Goal: Transaction & Acquisition: Book appointment/travel/reservation

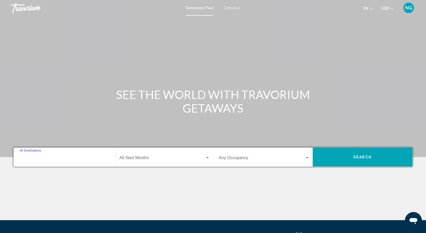
click at [35, 158] on input "Destination All Destinations" at bounding box center [64, 159] width 91 height 5
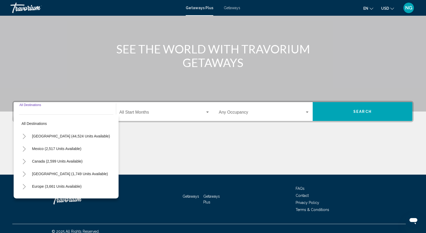
scroll to position [51, 0]
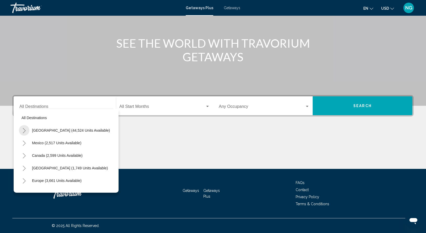
click at [24, 131] on icon "Toggle United States (44,524 units available)" at bounding box center [24, 130] width 4 height 5
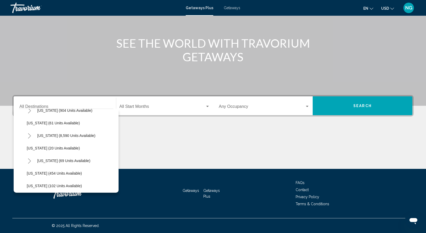
scroll to position [83, 0]
click at [29, 161] on icon "Toggle Hawaii (69 units available)" at bounding box center [30, 161] width 4 height 5
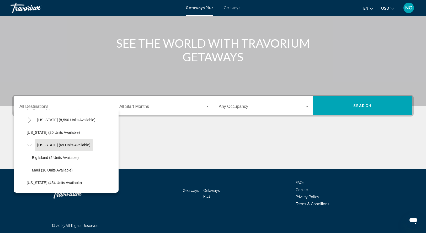
scroll to position [96, 0]
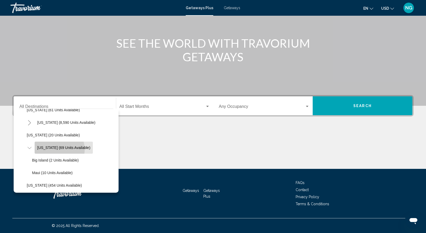
click at [58, 149] on span "Hawaii (69 units available)" at bounding box center [63, 148] width 53 height 4
type input "**********"
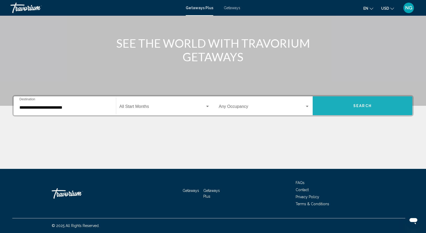
click at [356, 108] on button "Search" at bounding box center [362, 105] width 100 height 19
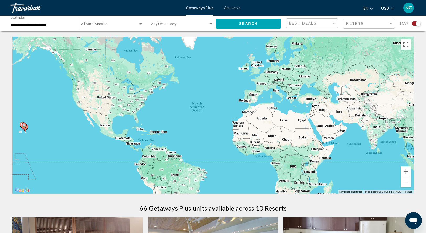
click at [233, 9] on span "Getaways" at bounding box center [232, 8] width 17 height 4
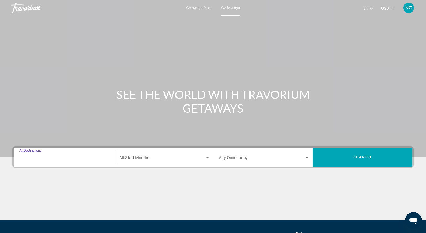
click at [36, 158] on input "Destination All Destinations" at bounding box center [64, 159] width 91 height 5
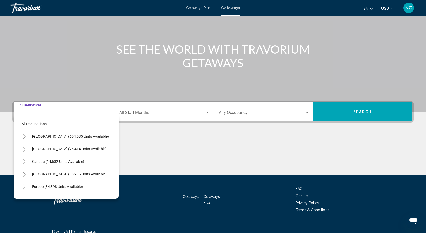
scroll to position [51, 0]
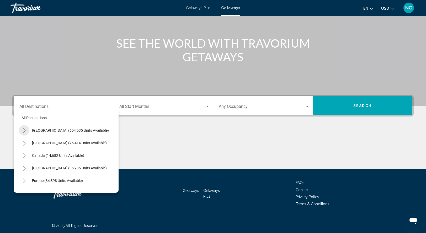
click at [23, 131] on icon "Toggle United States (654,535 units available)" at bounding box center [24, 130] width 4 height 5
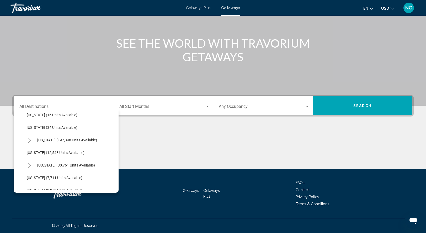
scroll to position [91, 0]
click at [35, 171] on button "Hawaii (30,761 units available)" at bounding box center [66, 165] width 63 height 12
type input "**********"
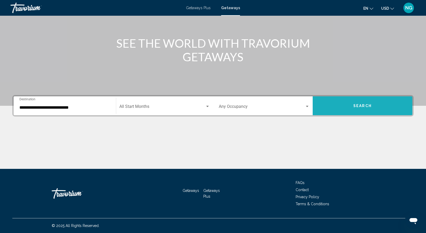
click at [342, 107] on button "Search" at bounding box center [362, 105] width 100 height 19
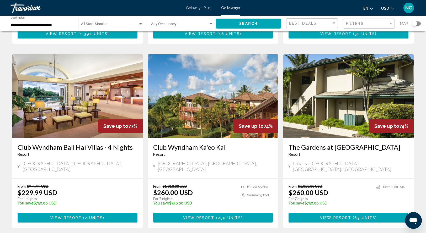
scroll to position [586, 0]
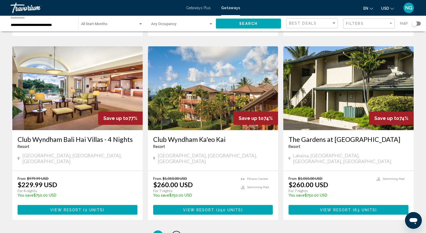
click at [176, 231] on link "page 2" at bounding box center [176, 235] width 9 height 9
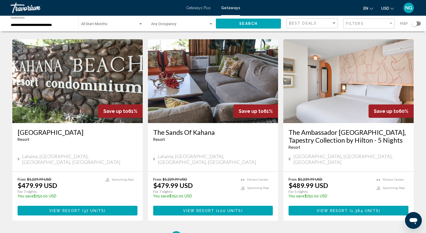
scroll to position [592, 0]
click at [195, 233] on span "3" at bounding box center [194, 237] width 3 height 6
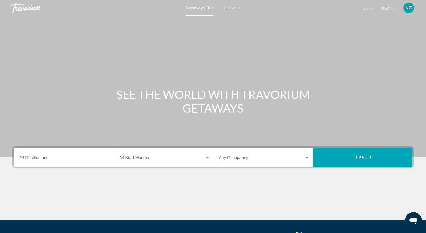
click at [228, 8] on span "Getaways" at bounding box center [232, 8] width 17 height 4
click at [21, 161] on input "Destination All Destinations" at bounding box center [64, 159] width 91 height 5
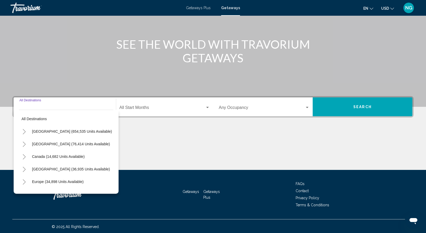
scroll to position [51, 0]
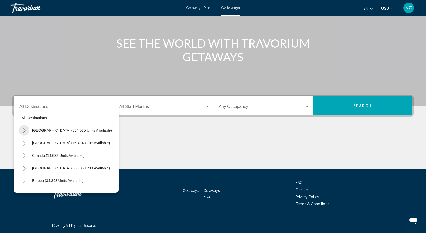
click at [24, 132] on icon "Toggle United States (654,535 units available)" at bounding box center [24, 130] width 3 height 5
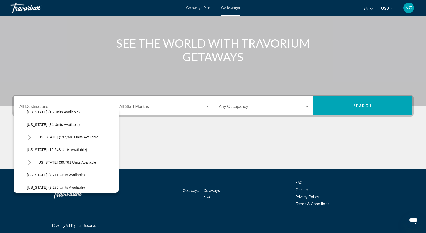
scroll to position [94, 0]
click at [68, 164] on span "Hawaii (30,761 units available)" at bounding box center [67, 162] width 60 height 4
type input "**********"
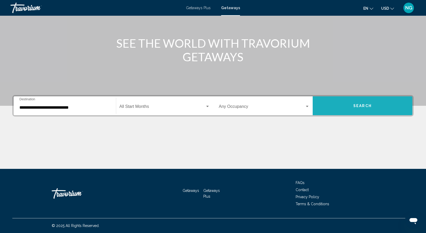
click at [371, 99] on button "Search" at bounding box center [362, 105] width 100 height 19
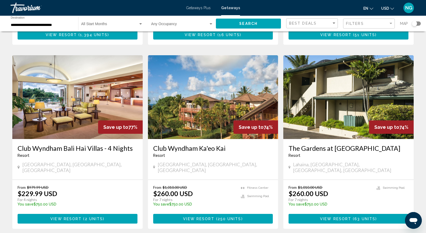
scroll to position [636, 0]
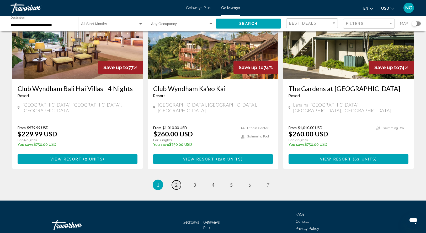
click at [177, 181] on link "page 2" at bounding box center [176, 185] width 9 height 9
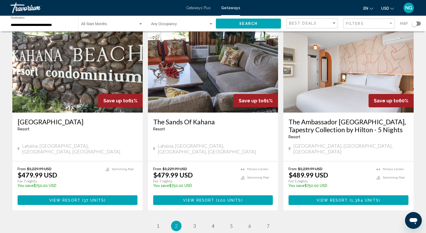
scroll to position [604, 0]
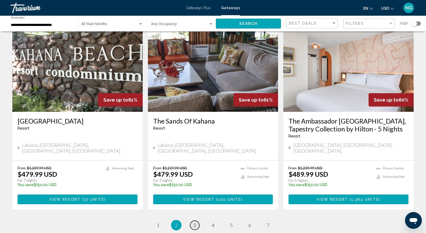
click at [193, 223] on span "3" at bounding box center [194, 226] width 3 height 6
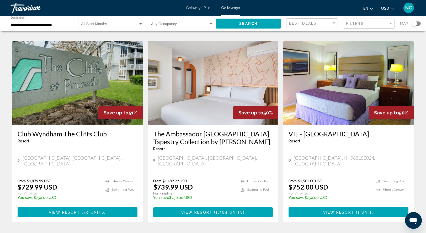
scroll to position [575, 0]
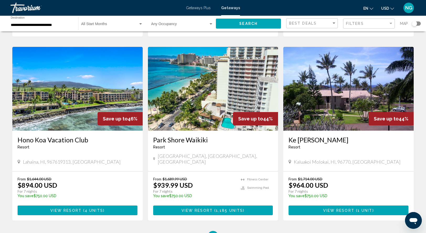
scroll to position [617, 0]
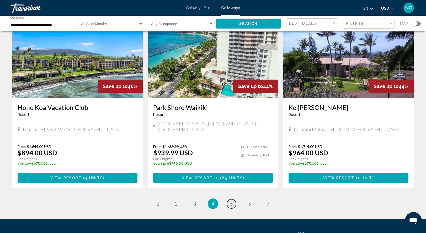
click at [231, 201] on span "5" at bounding box center [231, 204] width 3 height 6
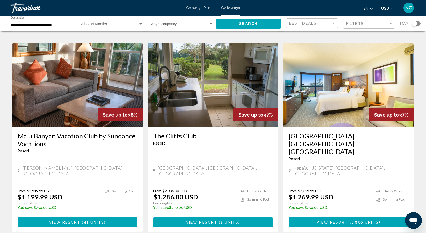
scroll to position [573, 0]
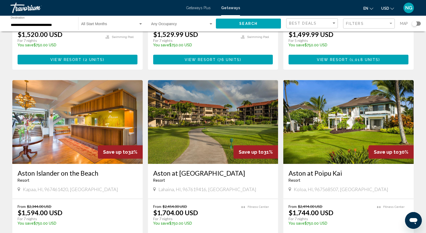
scroll to position [562, 0]
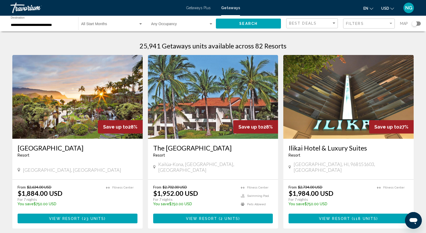
click at [251, 172] on div "The Kona Coast Resort Resort - This is an adults only resort Kailúa-Kona, HI, U…" at bounding box center [213, 159] width 130 height 41
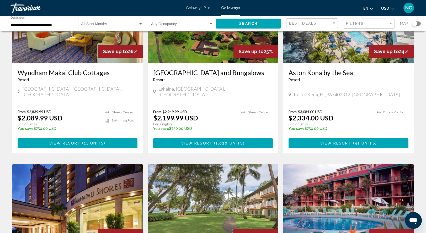
scroll to position [257, 0]
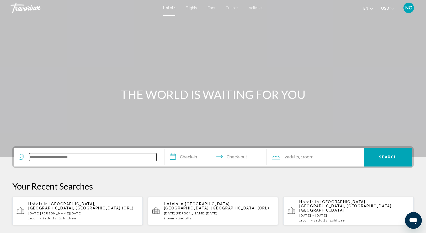
click at [43, 154] on input "Search widget" at bounding box center [92, 157] width 127 height 8
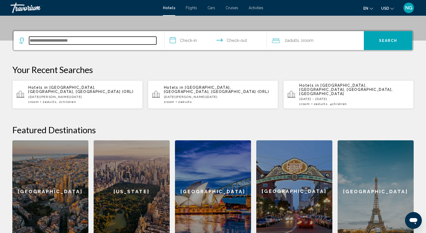
scroll to position [129, 0]
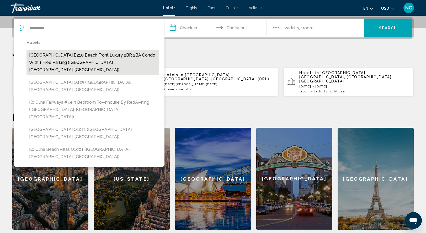
click at [98, 56] on button "[GEOGRAPHIC_DATA] B210 Beach Front Luxury 2BR 2BA Condo with 1 Free Parking ([G…" at bounding box center [92, 62] width 133 height 25
type input "**********"
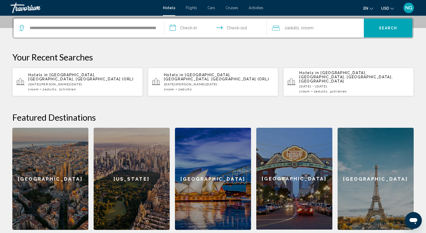
click at [174, 27] on input "**********" at bounding box center [216, 29] width 104 height 20
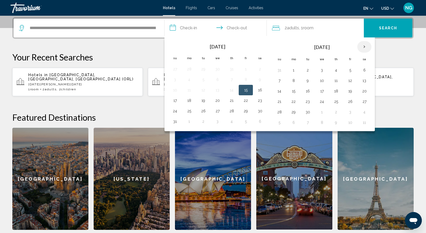
click at [364, 46] on th "Next month" at bounding box center [364, 47] width 14 height 12
click at [305, 80] on button "6" at bounding box center [307, 80] width 8 height 7
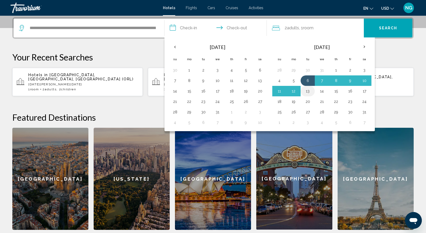
click at [306, 91] on button "13" at bounding box center [307, 91] width 8 height 7
type input "**********"
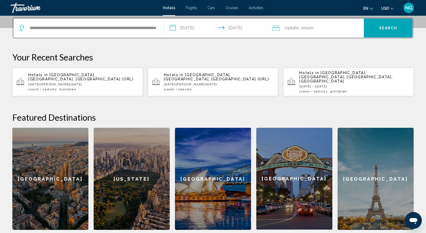
click at [276, 29] on icon "Travelers: 2 adults, 0 children" at bounding box center [276, 28] width 8 height 6
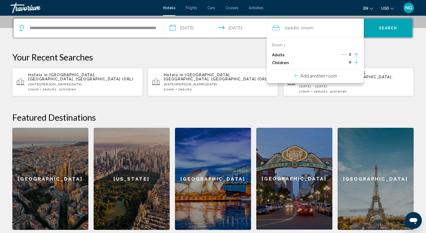
click at [357, 62] on icon "Increment children" at bounding box center [356, 62] width 5 height 6
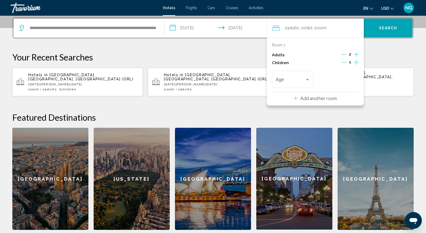
click at [357, 62] on icon "Increment children" at bounding box center [356, 62] width 5 height 6
click at [307, 80] on div "Travelers: 2 adults, 2 children" at bounding box center [307, 79] width 3 height 1
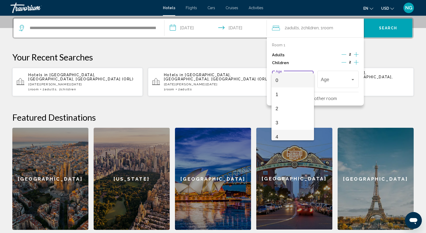
click at [279, 134] on span "4" at bounding box center [293, 137] width 34 height 14
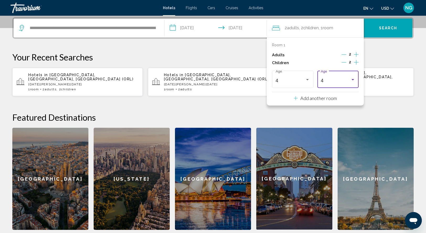
scroll to position [4, 0]
click at [351, 79] on div "Travelers: 2 adults, 2 children" at bounding box center [352, 79] width 3 height 1
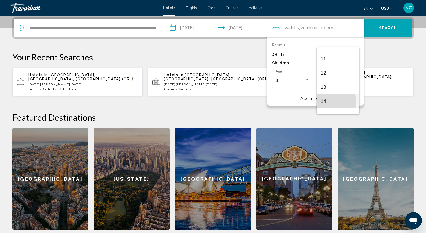
click at [325, 102] on span "14" at bounding box center [338, 101] width 34 height 14
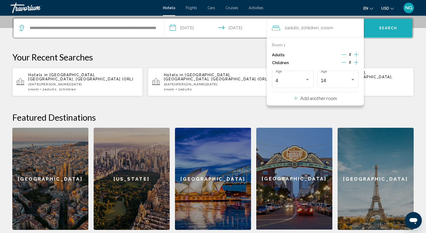
click at [398, 25] on button "Search" at bounding box center [388, 28] width 48 height 19
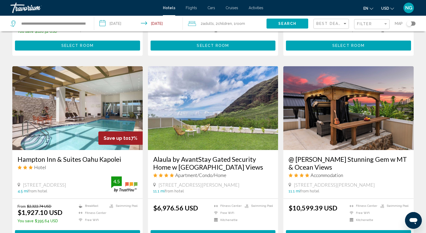
scroll to position [566, 0]
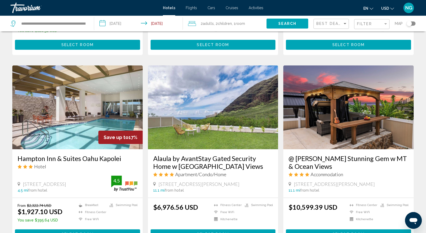
click at [350, 102] on img "Main content" at bounding box center [348, 108] width 130 height 84
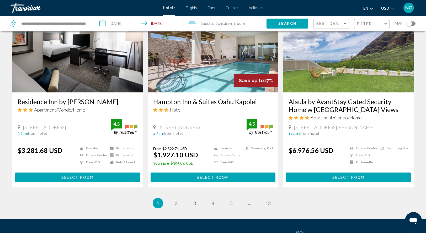
scroll to position [661, 0]
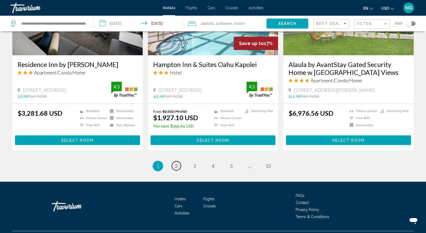
click at [178, 161] on link "page 2" at bounding box center [176, 165] width 9 height 9
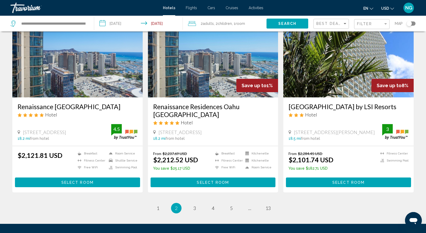
scroll to position [619, 0]
click at [195, 206] on span "3" at bounding box center [194, 209] width 3 height 6
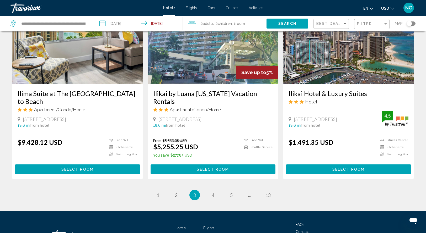
scroll to position [624, 0]
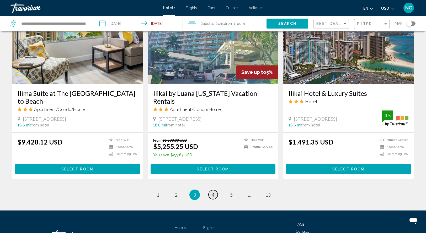
click at [211, 195] on link "page 4" at bounding box center [212, 194] width 9 height 9
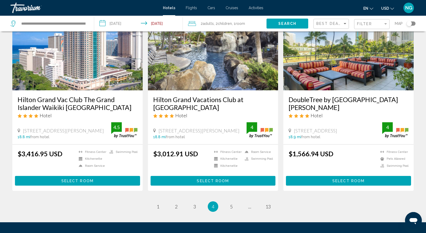
scroll to position [646, 0]
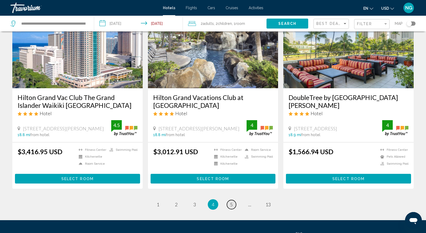
click at [233, 200] on link "page 5" at bounding box center [231, 204] width 9 height 9
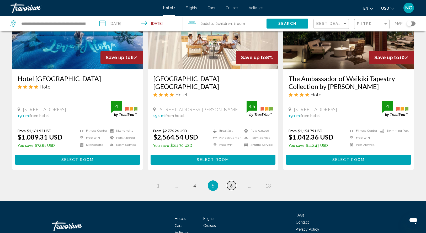
scroll to position [636, 0]
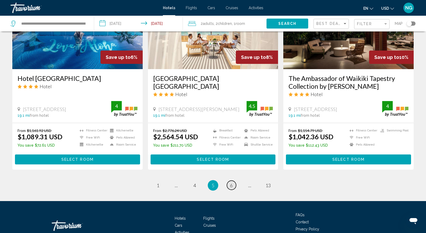
click at [231, 184] on span "6" at bounding box center [231, 186] width 3 height 6
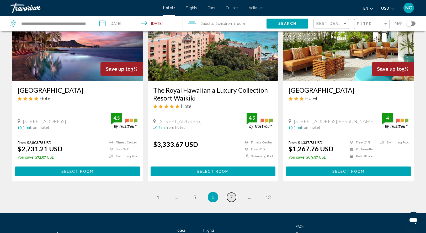
scroll to position [639, 0]
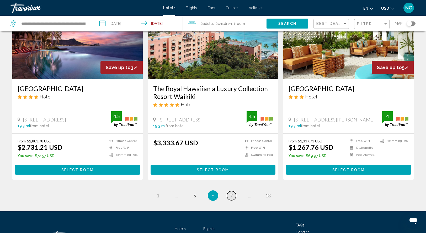
click at [231, 193] on span "7" at bounding box center [231, 196] width 3 height 6
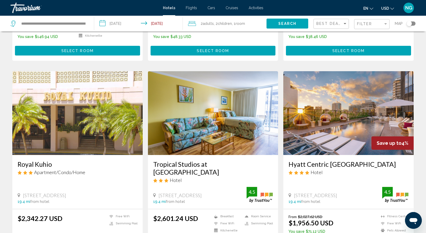
scroll to position [355, 0]
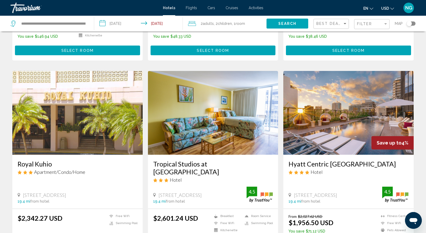
click at [231, 199] on div "19.4 mi from hotel" at bounding box center [200, 201] width 94 height 4
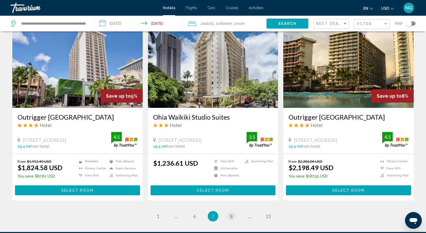
scroll to position [598, 0]
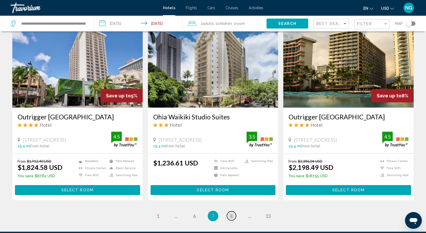
click at [231, 213] on span "8" at bounding box center [231, 216] width 3 height 6
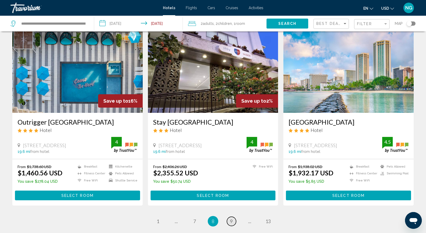
scroll to position [616, 0]
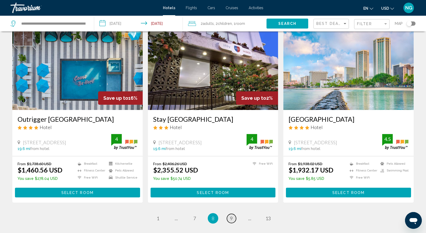
click at [231, 216] on span "9" at bounding box center [231, 219] width 3 height 6
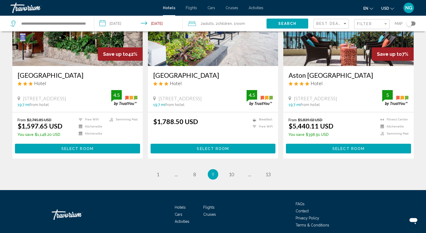
scroll to position [638, 0]
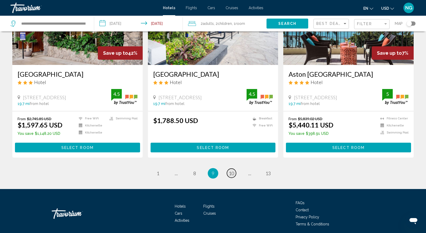
click at [231, 176] on span "10" at bounding box center [231, 174] width 5 height 6
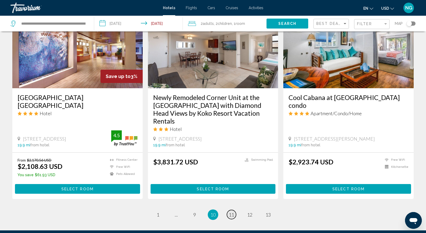
scroll to position [622, 0]
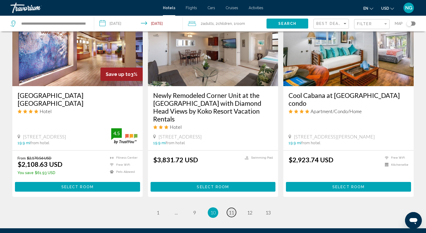
click at [232, 210] on span "11" at bounding box center [231, 213] width 5 height 6
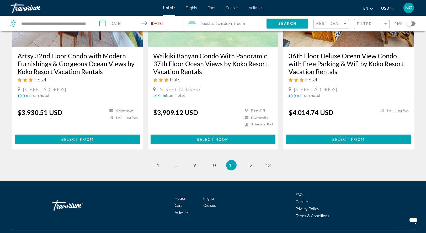
scroll to position [685, 0]
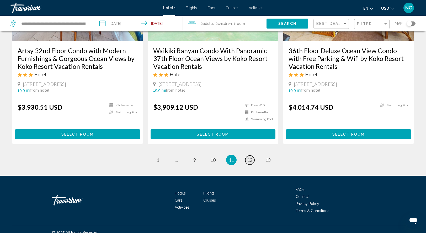
click at [249, 159] on span "12" at bounding box center [249, 160] width 5 height 6
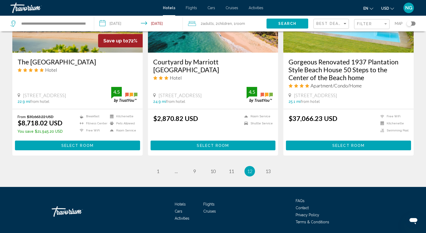
scroll to position [664, 0]
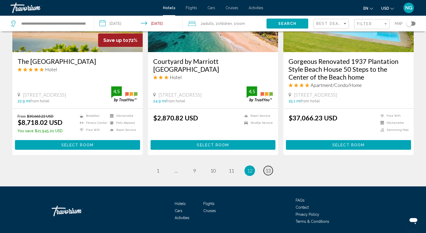
click at [268, 168] on span "13" at bounding box center [267, 171] width 5 height 6
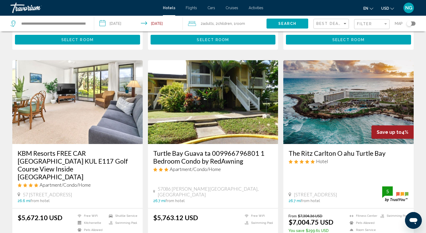
scroll to position [179, 0]
